Goal: Task Accomplishment & Management: Manage account settings

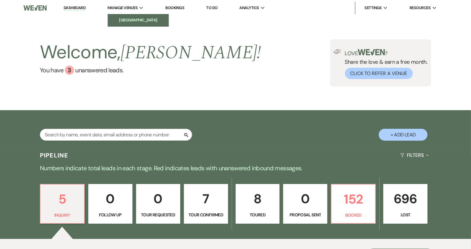
click at [126, 17] on li "[GEOGRAPHIC_DATA]" at bounding box center [138, 20] width 55 height 6
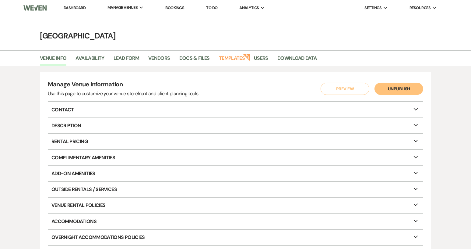
click at [81, 107] on p "Contact Expand" at bounding box center [236, 109] width 376 height 15
select select "41"
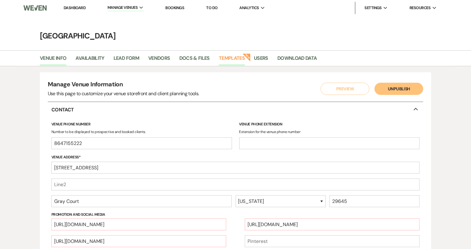
click at [237, 59] on link "Templates" at bounding box center [232, 60] width 26 height 12
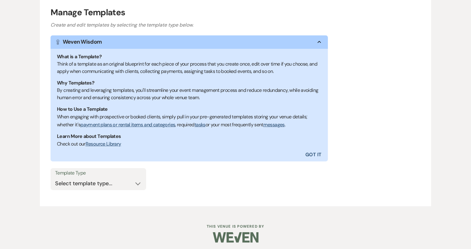
scroll to position [79, 0]
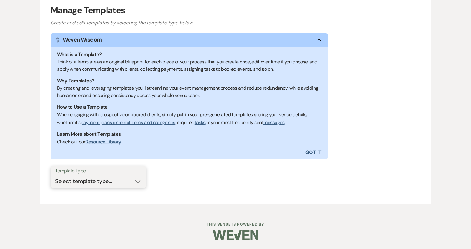
click at [138, 180] on select "Select template type... Task List Message Templates Payment Plan Inventory Item…" at bounding box center [98, 181] width 87 height 12
select select "Message Templates"
click at [55, 175] on select "Select template type... Task List Message Templates Payment Plan Inventory Item…" at bounding box center [98, 181] width 87 height 12
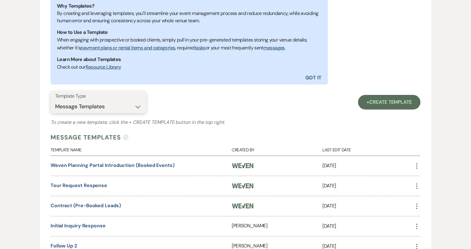
scroll to position [201, 0]
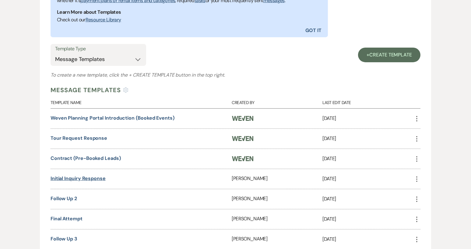
click at [96, 178] on link "Initial Inquiry Response" at bounding box center [78, 178] width 55 height 6
click at [102, 138] on link "Tour Request Response" at bounding box center [79, 138] width 57 height 6
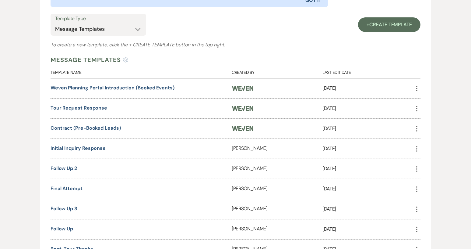
scroll to position [231, 0]
click at [105, 86] on link "Weven Planning Portal Introduction (Booked Events)" at bounding box center [113, 87] width 124 height 6
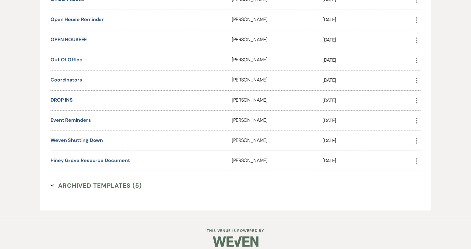
scroll to position [642, 0]
click at [73, 116] on link "Event Reminders" at bounding box center [71, 119] width 41 height 6
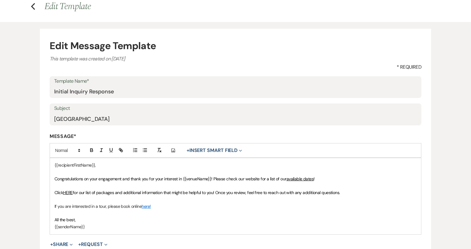
scroll to position [61, 0]
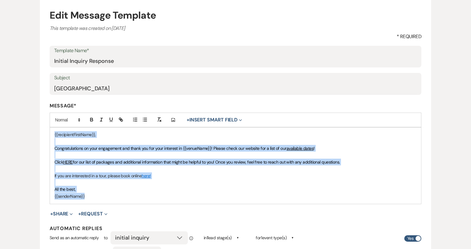
drag, startPoint x: 53, startPoint y: 134, endPoint x: 87, endPoint y: 196, distance: 71.2
click at [87, 196] on div "{{recipientFirstName}}, Congratulations on your engagement and thank you for yo…" at bounding box center [235, 165] width 371 height 76
copy div "{{recipientFirstName}}, Congratulations on your engagement and thank you for yo…"
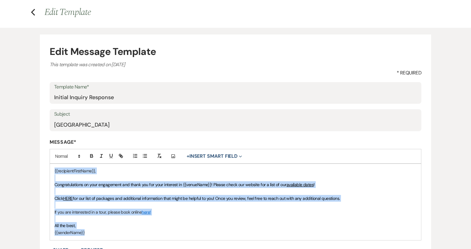
scroll to position [0, 0]
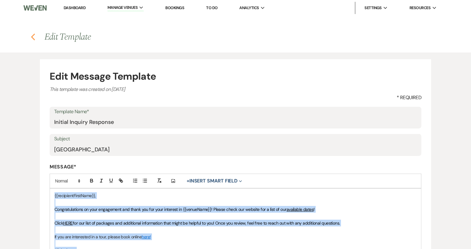
click at [34, 36] on icon "Previous" at bounding box center [33, 36] width 5 height 7
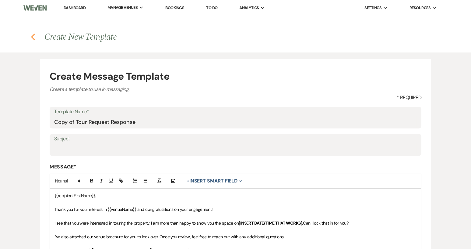
click at [32, 35] on icon "Previous" at bounding box center [33, 36] width 5 height 7
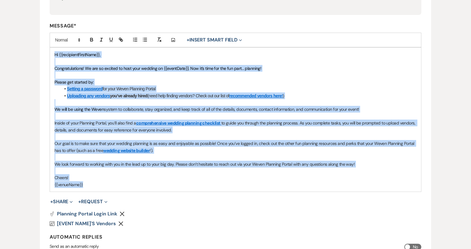
scroll to position [215, 0]
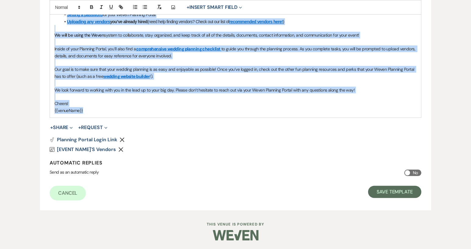
drag, startPoint x: 53, startPoint y: 195, endPoint x: 91, endPoint y: 111, distance: 92.3
click at [91, 111] on div "Hi {{recipientFirstName}}, Congratulations! We are so excited to host your wedd…" at bounding box center [235, 45] width 371 height 144
copy div "Hi {{recipientFirstName}}, Congratulations! We are so excited to host your wedd…"
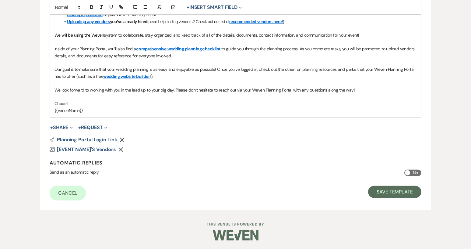
click at [26, 59] on div "Create Message Template Create a template to use in messaging. * Required Templ…" at bounding box center [235, 24] width 439 height 372
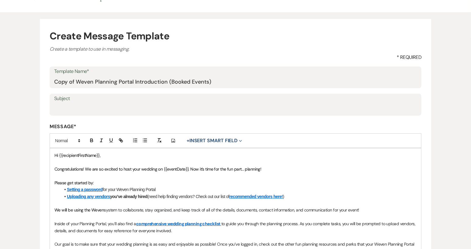
scroll to position [0, 0]
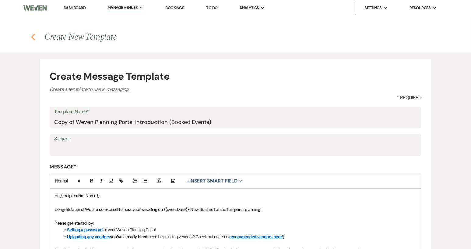
click at [34, 38] on icon "Previous" at bounding box center [33, 36] width 5 height 7
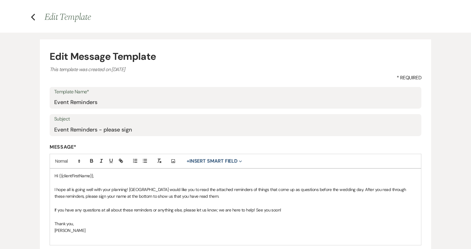
scroll to position [91, 0]
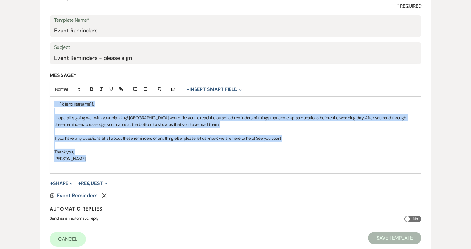
drag, startPoint x: 54, startPoint y: 104, endPoint x: 108, endPoint y: 157, distance: 75.6
click at [107, 157] on div "Hi {{clientFirstName}}, I hope all is going well with your planning! [GEOGRAPHI…" at bounding box center [235, 135] width 371 height 76
copy div "Hi {{clientFirstName}}, I hope all is going well with your planning! [GEOGRAPHI…"
